Goal: Task Accomplishment & Management: Use online tool/utility

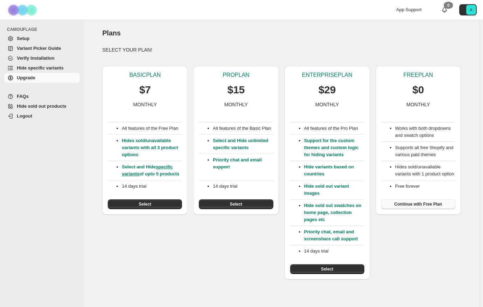
click at [423, 207] on span "Continue with Free Plan" at bounding box center [418, 204] width 48 height 6
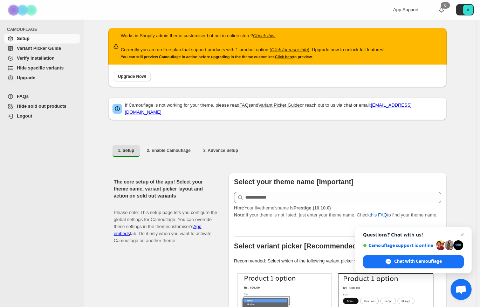
click at [463, 234] on span "Close chat" at bounding box center [462, 234] width 8 height 8
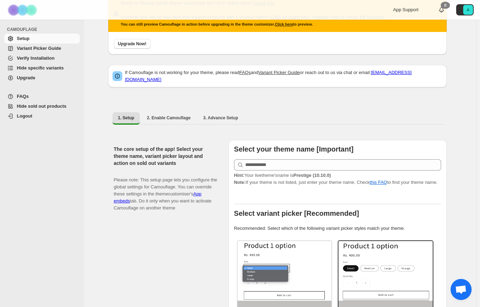
scroll to position [70, 0]
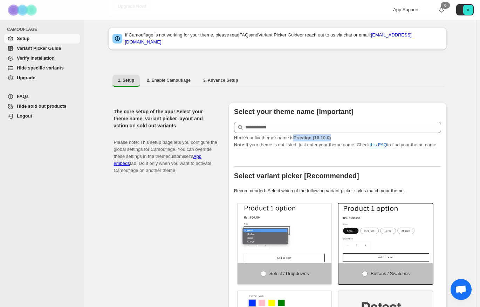
drag, startPoint x: 300, startPoint y: 133, endPoint x: 341, endPoint y: 133, distance: 41.7
click at [341, 134] on p "Hint: Your live theme's name is Prestige (10.10.0) Note: If your theme is not l…" at bounding box center [337, 141] width 207 height 14
copy strong "Prestige (10.10.0)"
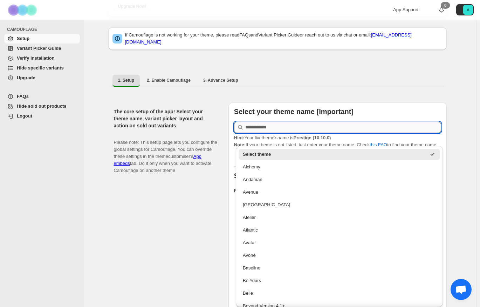
click at [254, 124] on input "text" at bounding box center [343, 127] width 196 height 11
paste input "**********"
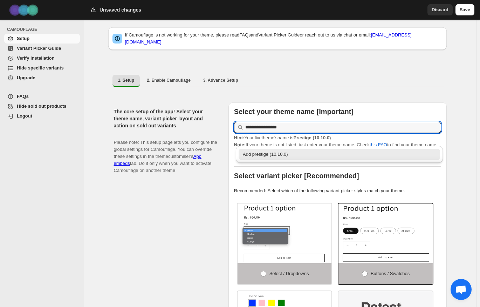
click at [277, 154] on div "Add prestige (10.10.0)" at bounding box center [339, 154] width 193 height 7
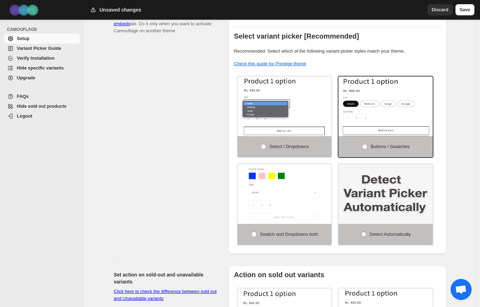
scroll to position [210, 0]
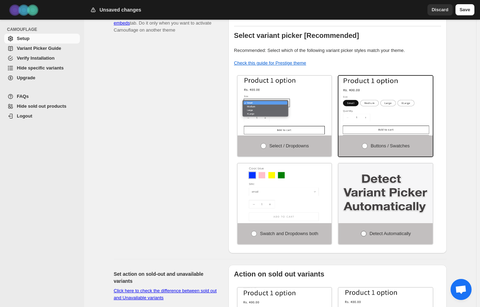
type input "**********"
click at [365, 231] on span at bounding box center [364, 234] width 6 height 6
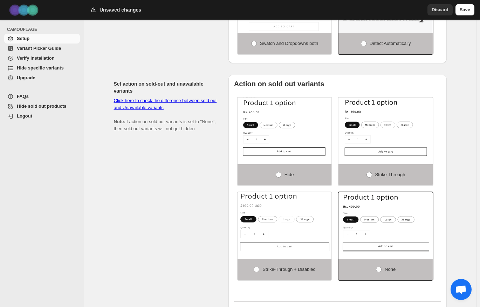
scroll to position [420, 0]
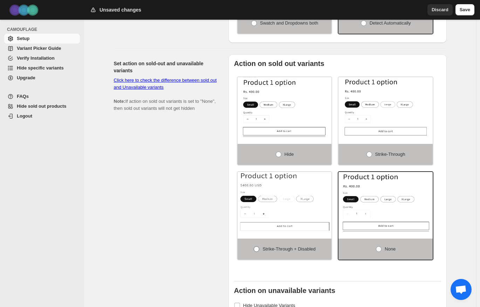
click at [257, 246] on span at bounding box center [257, 249] width 6 height 6
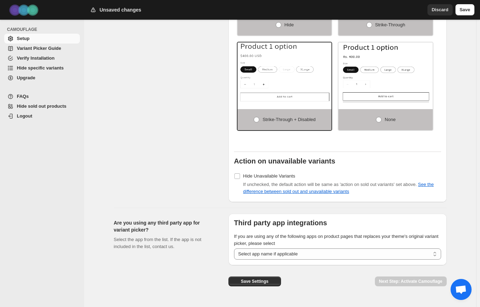
scroll to position [560, 0]
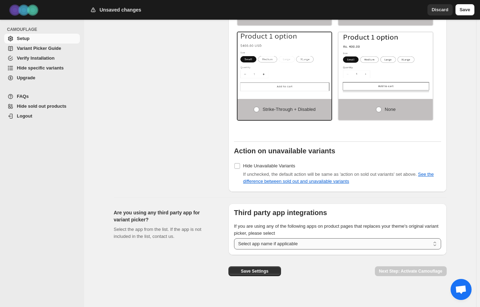
click at [307, 238] on select "**********" at bounding box center [337, 243] width 207 height 11
click at [177, 175] on div "Set action on sold-out and unavailable variants Click here to check the differe…" at bounding box center [168, 53] width 109 height 277
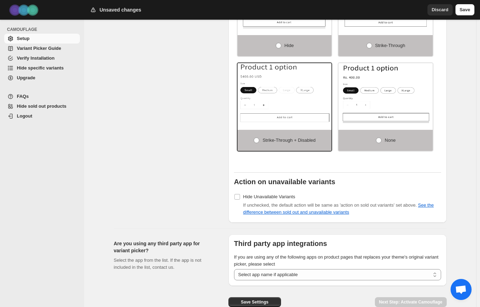
scroll to position [525, 0]
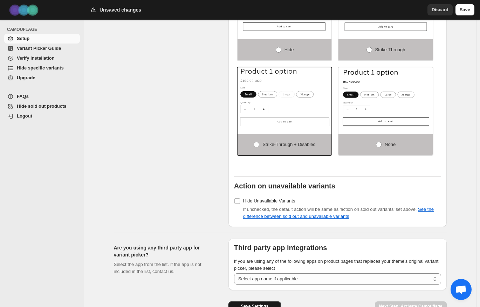
click at [260, 303] on span "Save Settings" at bounding box center [255, 306] width 28 height 6
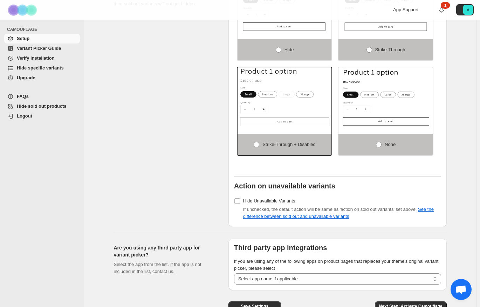
click at [54, 105] on span "Hide sold out products" at bounding box center [42, 105] width 50 height 5
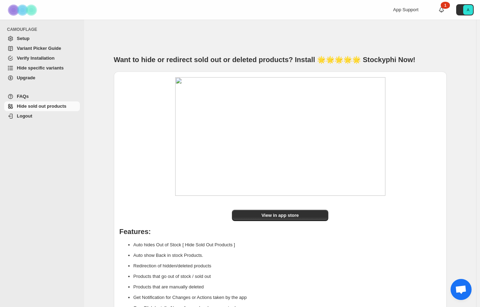
click at [21, 37] on span "Setup" at bounding box center [23, 38] width 13 height 5
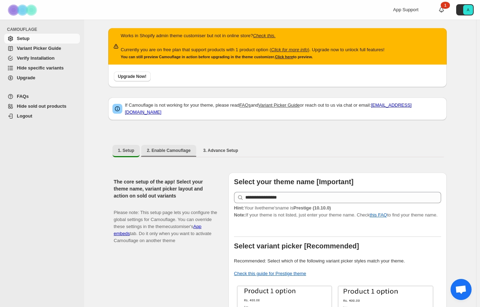
click at [173, 147] on span "2. Enable Camouflage" at bounding box center [169, 150] width 44 height 6
select select "**********"
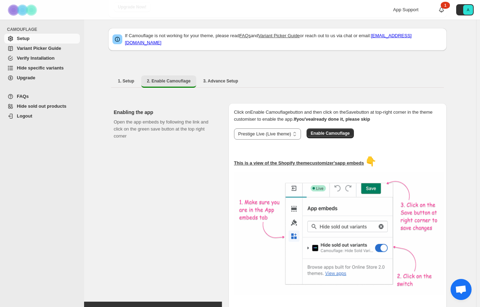
scroll to position [70, 0]
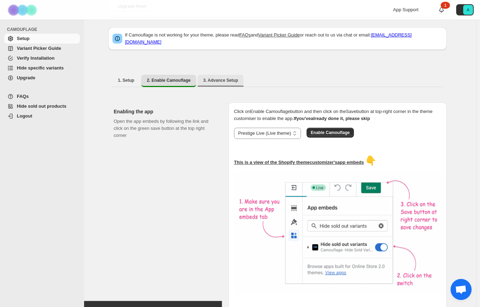
click at [217, 80] on button "3. Advance Setup" at bounding box center [221, 80] width 46 height 11
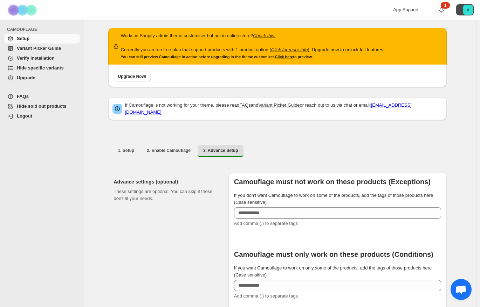
click at [469, 11] on text "A" at bounding box center [468, 10] width 3 height 4
click at [141, 8] on div at bounding box center [77, 9] width 154 height 19
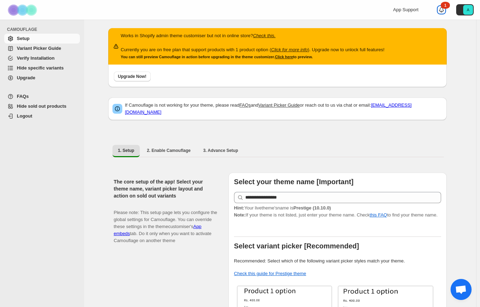
click at [447, 8] on div "1" at bounding box center [445, 5] width 9 height 7
click at [29, 96] on span "FAQs" at bounding box center [48, 96] width 62 height 7
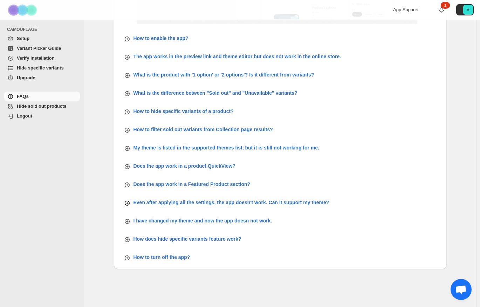
scroll to position [225, 0]
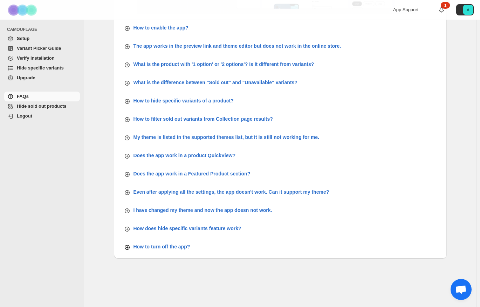
click at [166, 244] on p "How to turn off the app?" at bounding box center [161, 246] width 57 height 7
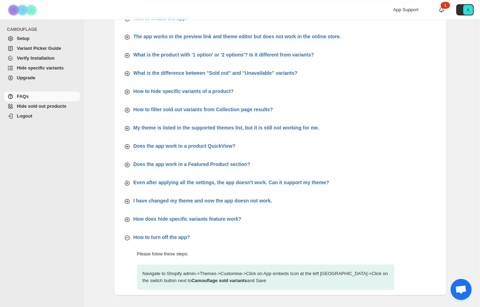
scroll to position [272, 0]
